Goal: Transaction & Acquisition: Subscribe to service/newsletter

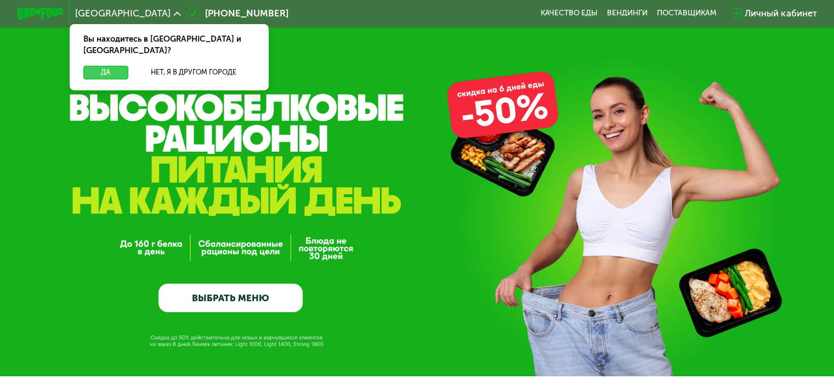
click at [105, 66] on button "Да" at bounding box center [105, 73] width 44 height 14
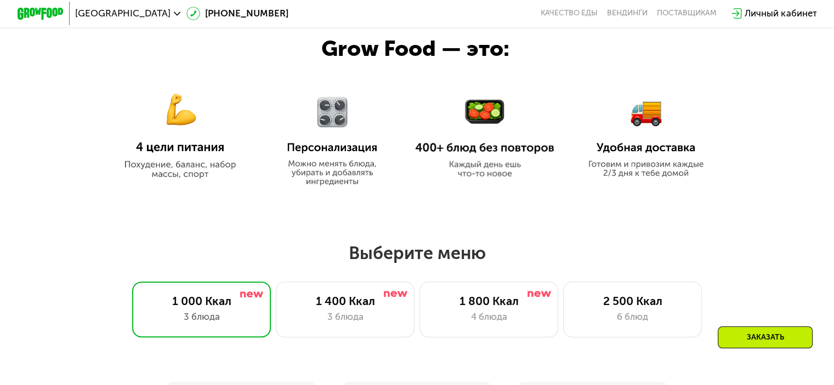
scroll to position [603, 0]
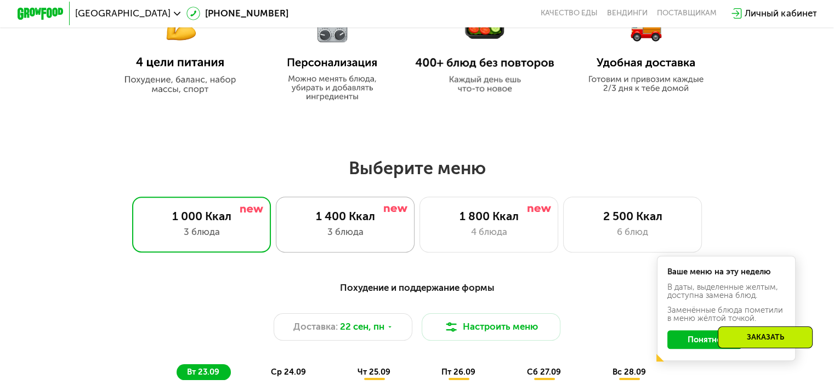
click at [375, 236] on div "3 блюда" at bounding box center [345, 232] width 115 height 14
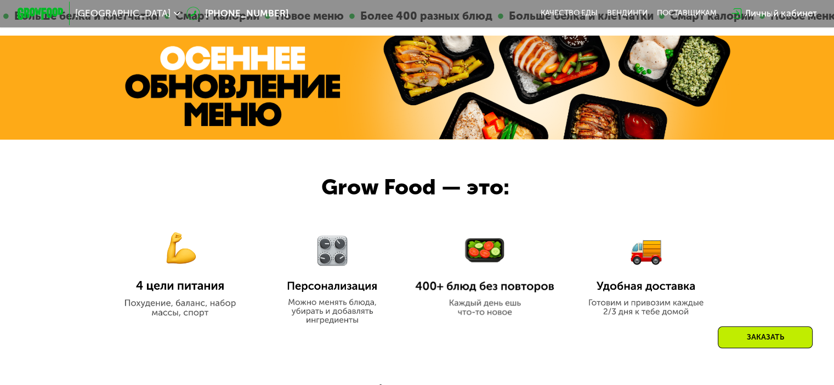
scroll to position [438, 0]
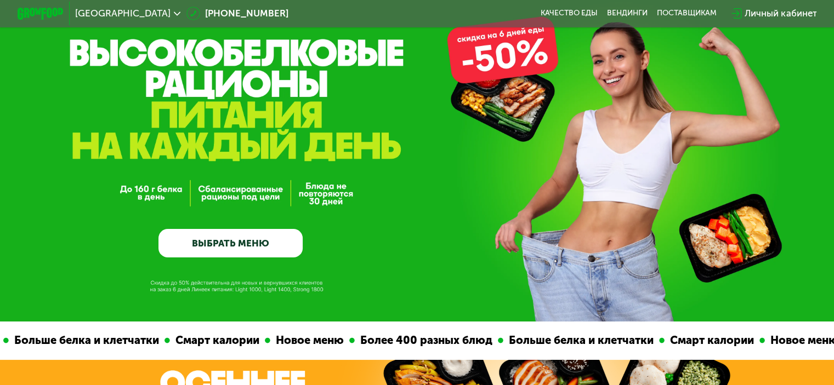
click at [259, 241] on link "ВЫБРАТЬ МЕНЮ" at bounding box center [230, 243] width 144 height 29
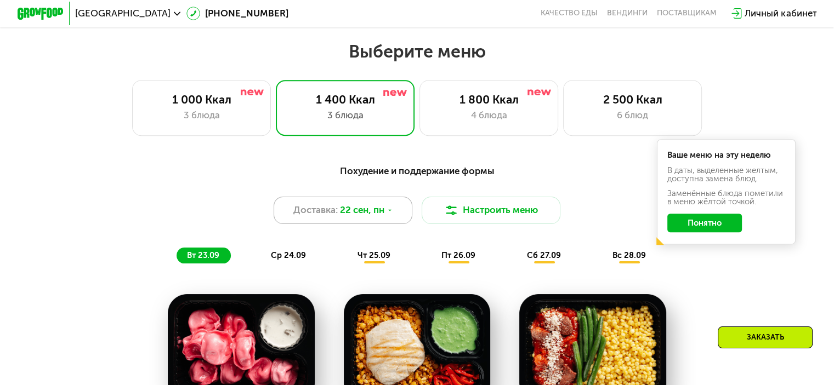
scroll to position [737, 0]
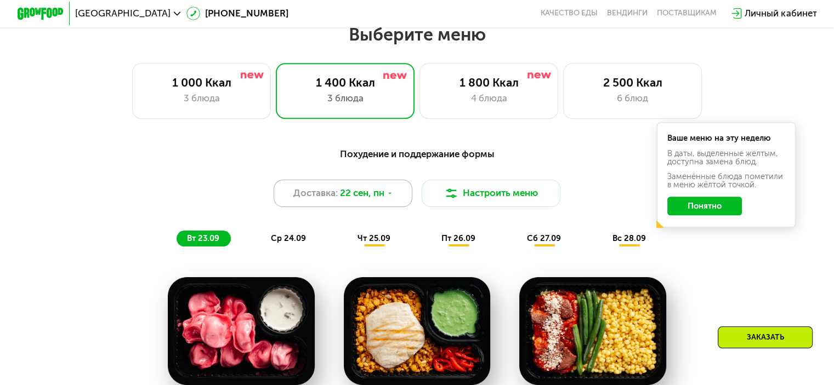
click at [382, 195] on span "22 сен, пн" at bounding box center [362, 193] width 44 height 14
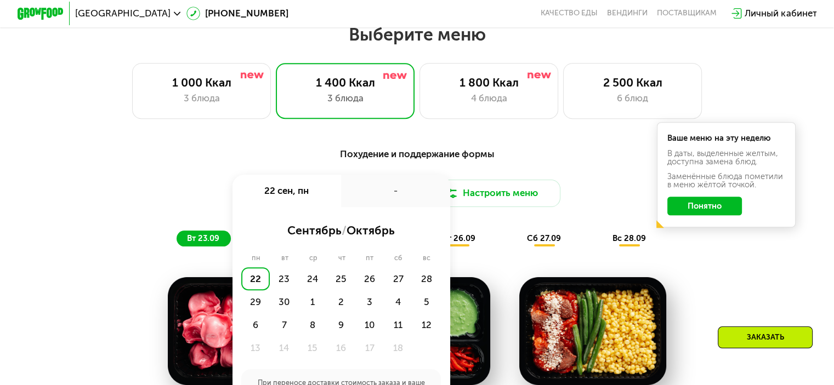
click at [382, 195] on div "-" at bounding box center [395, 191] width 109 height 32
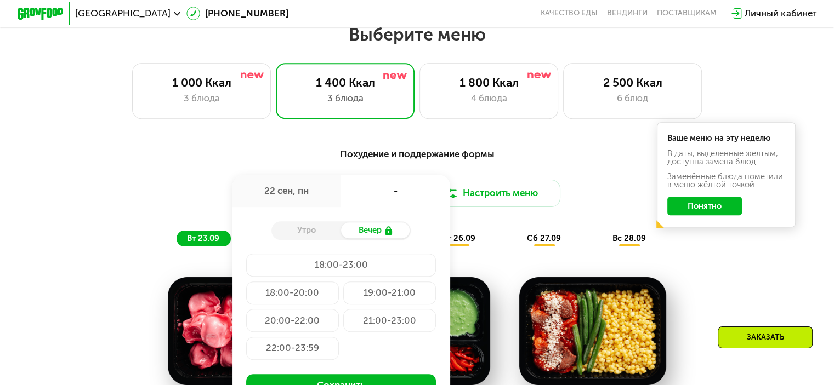
click at [333, 230] on div "Утро" at bounding box center [306, 231] width 70 height 16
click at [328, 236] on div "Утро" at bounding box center [306, 231] width 70 height 16
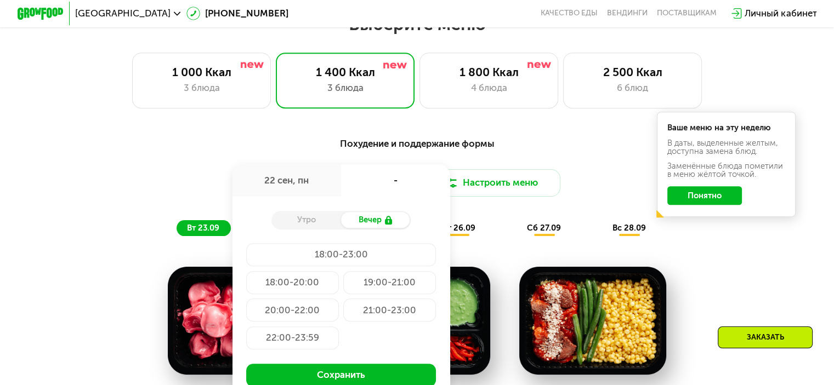
scroll to position [682, 0]
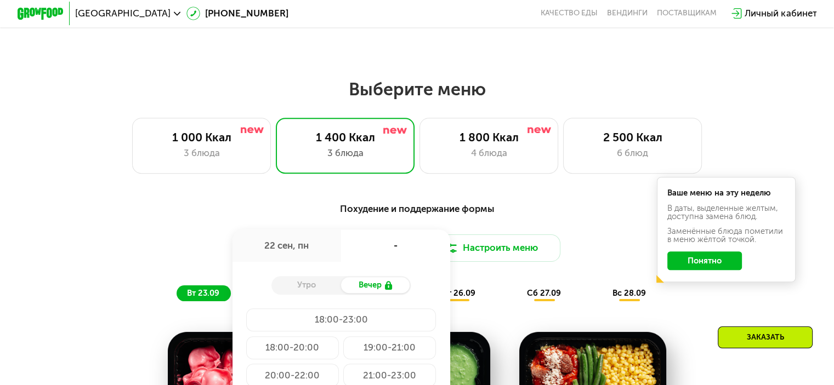
click at [706, 261] on button "Понятно" at bounding box center [704, 261] width 75 height 19
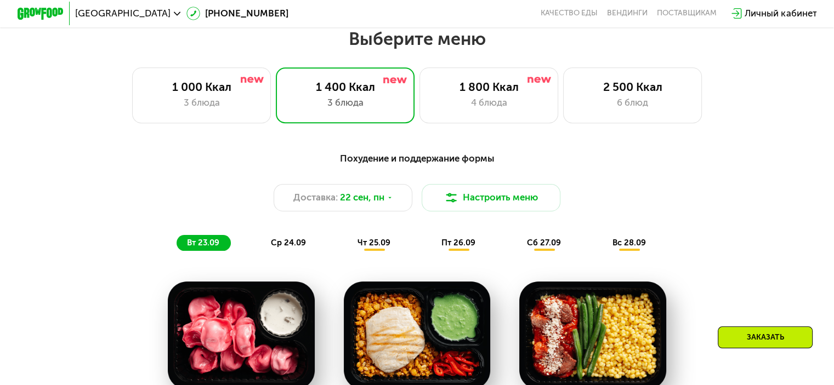
scroll to position [791, 0]
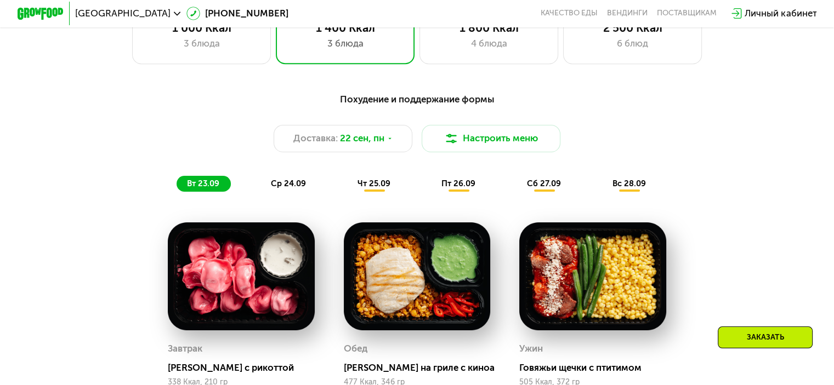
click at [369, 189] on span "чт 25.09" at bounding box center [373, 184] width 33 height 10
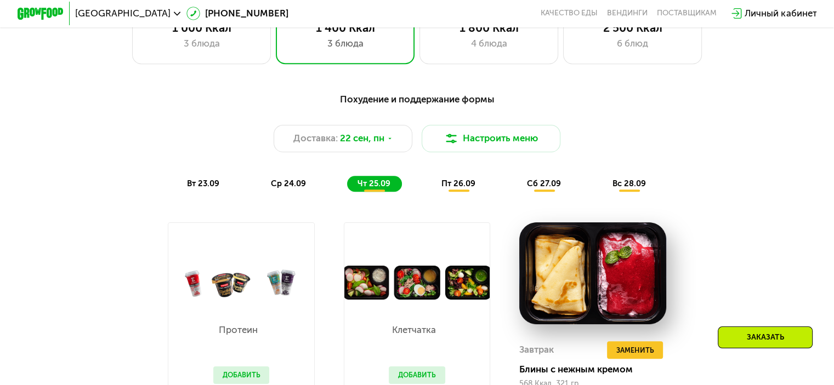
click at [308, 185] on div "ср 24.09" at bounding box center [288, 184] width 57 height 16
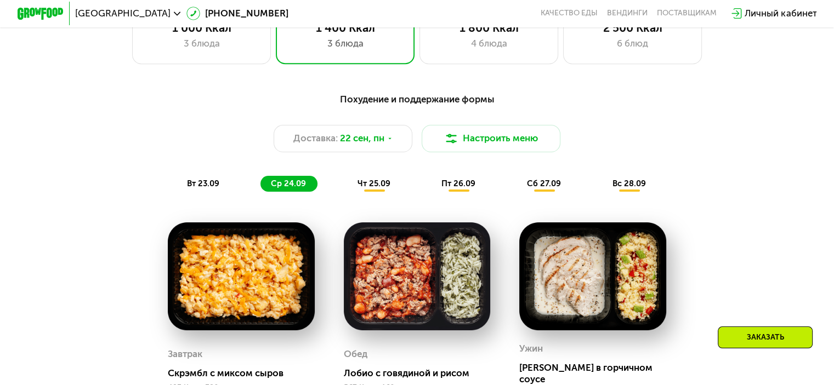
click at [209, 184] on span "вт 23.09" at bounding box center [203, 184] width 32 height 10
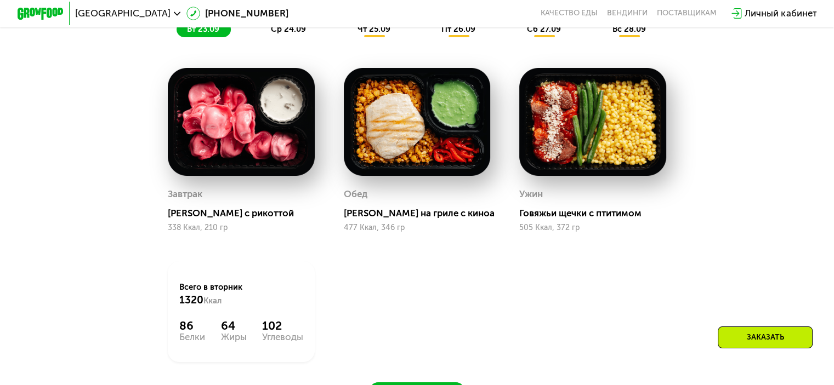
scroll to position [901, 0]
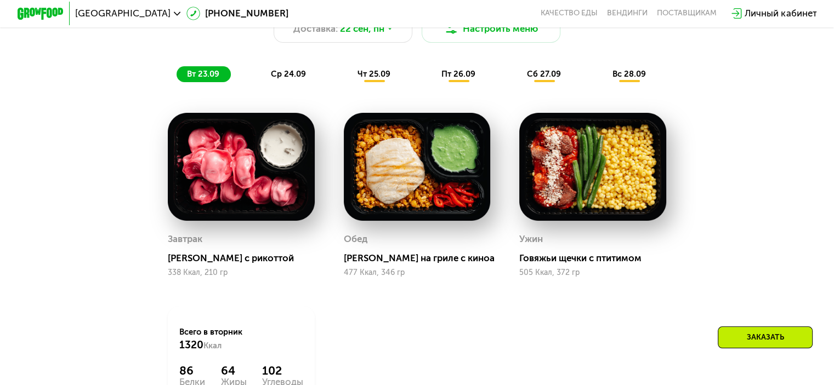
click at [293, 76] on span "ср 24.09" at bounding box center [288, 74] width 35 height 10
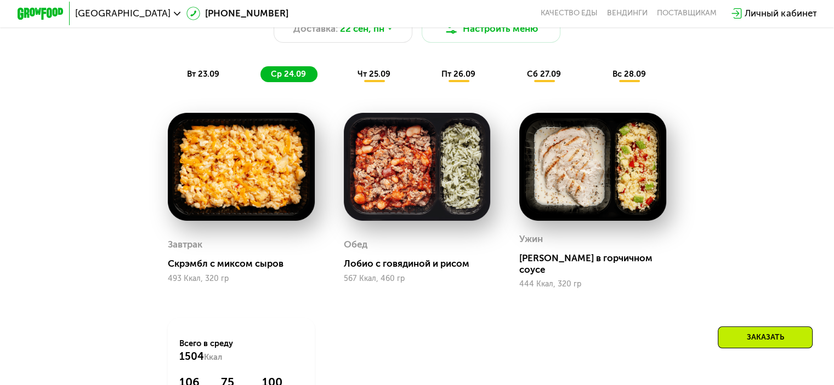
click at [362, 72] on div "чт 25.09" at bounding box center [374, 74] width 55 height 16
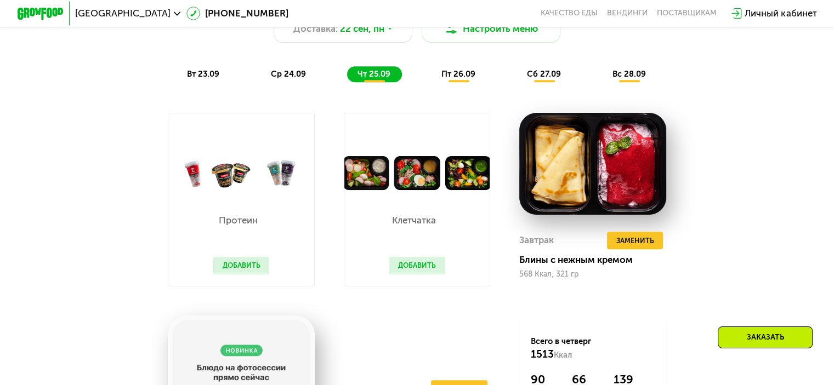
scroll to position [682, 0]
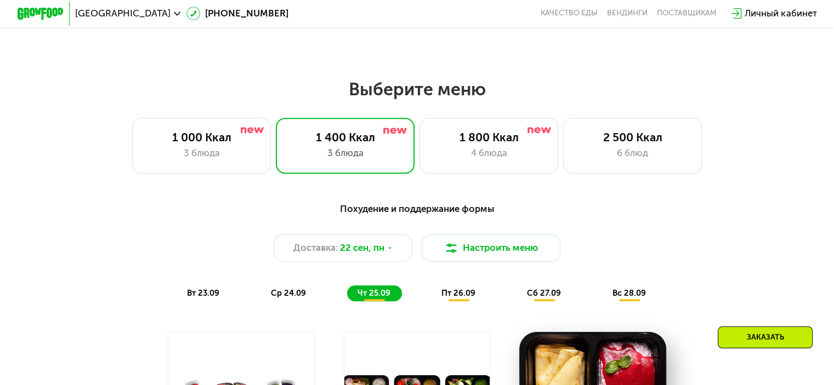
click at [453, 298] on span "пт 26.09" at bounding box center [458, 293] width 34 height 10
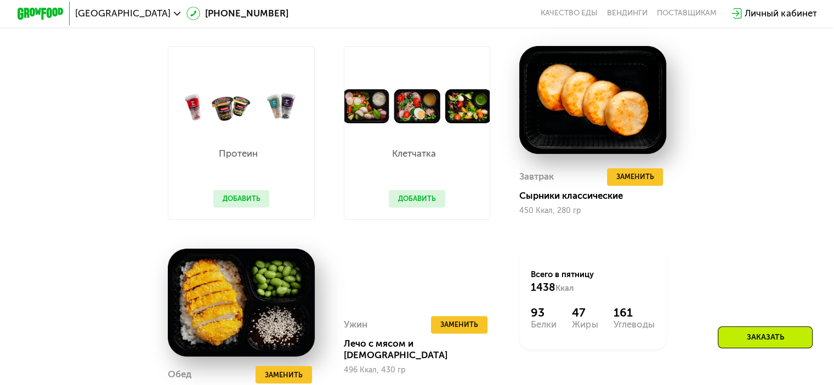
scroll to position [1011, 0]
